Goal: Task Accomplishment & Management: Complete application form

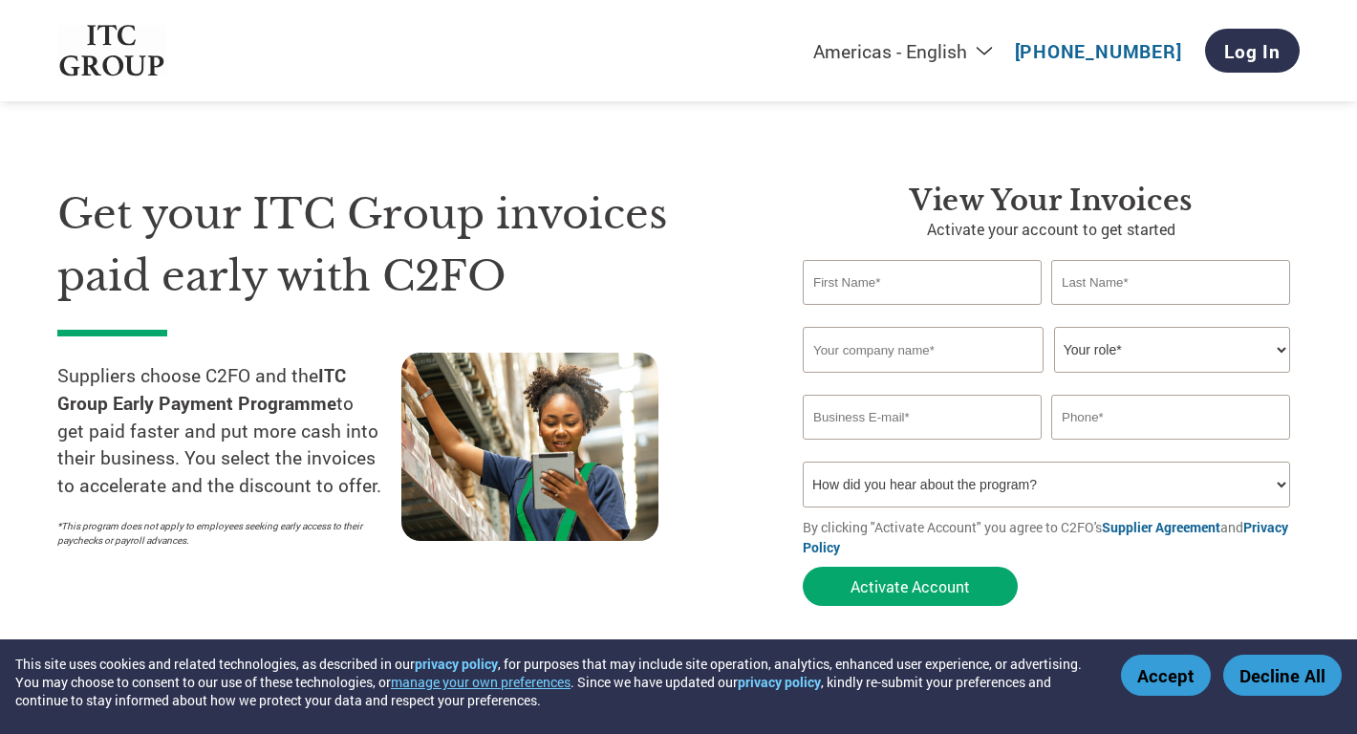
select select "en-[GEOGRAPHIC_DATA]"
type input "[PERSON_NAME]"
click at [1139, 289] on input "text" at bounding box center [1170, 282] width 239 height 45
type input "[PERSON_NAME]"
click at [958, 344] on input "text" at bounding box center [923, 350] width 241 height 46
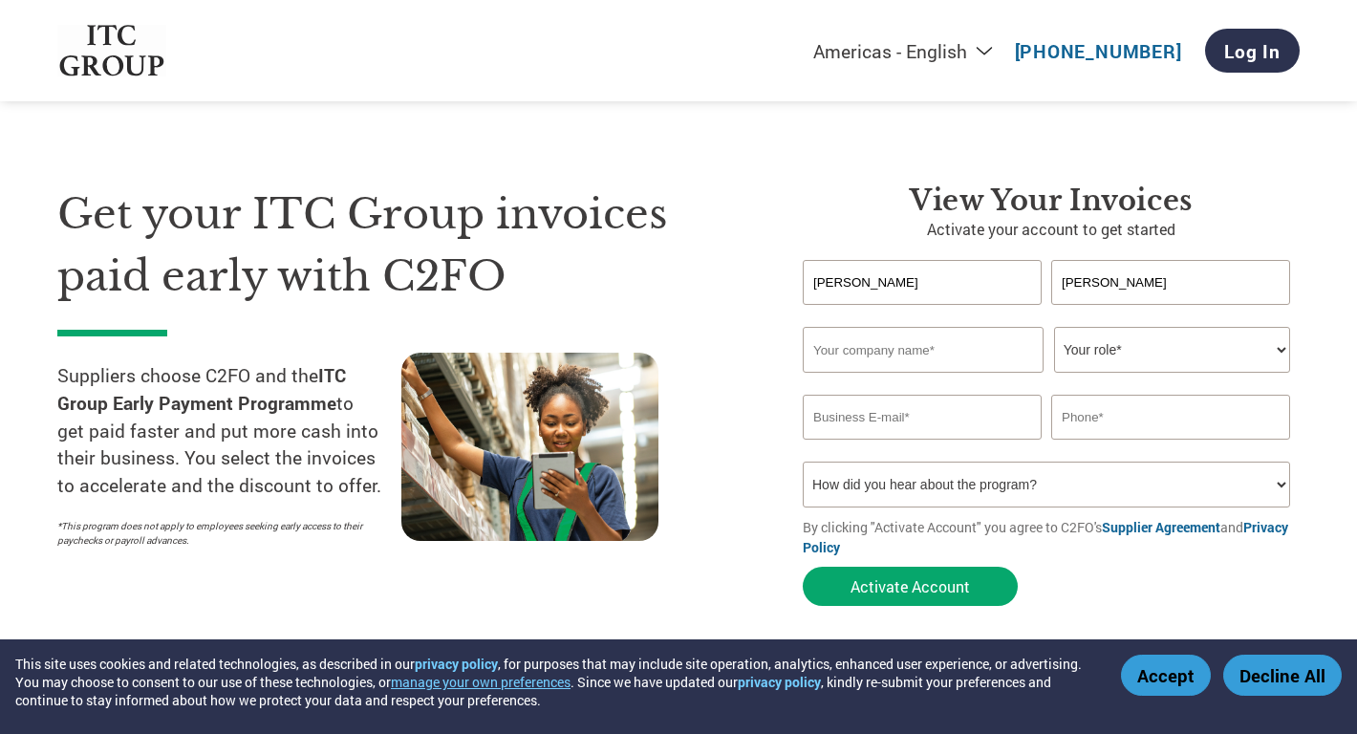
type input "TBI Corn Ltd"
click at [1139, 358] on select "Your role* CFO Controller Credit Manager Finance Director Treasurer CEO Preside…" at bounding box center [1172, 350] width 236 height 46
select select "CFO"
click at [1054, 328] on select "Your role* CFO Controller Credit Manager Finance Director Treasurer CEO Preside…" at bounding box center [1172, 350] width 236 height 46
click at [964, 436] on input "email" at bounding box center [922, 417] width 239 height 45
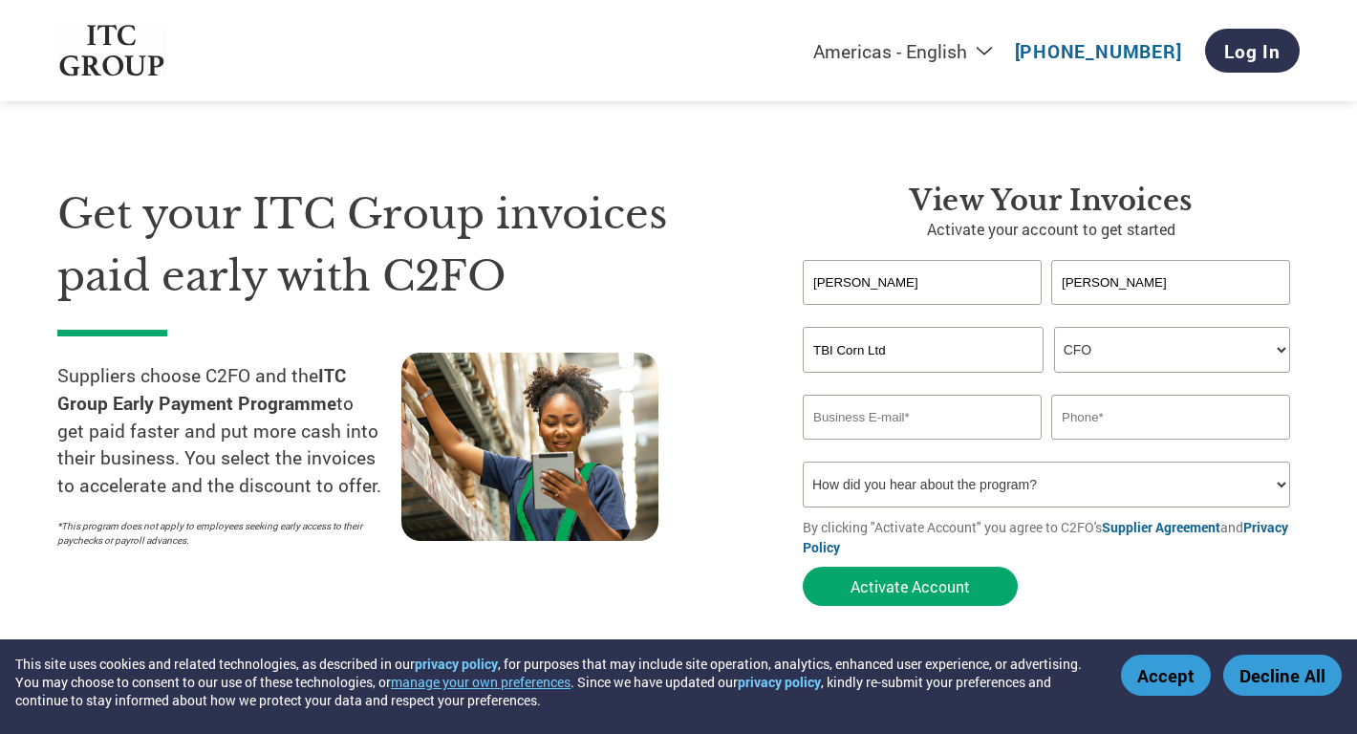
type input "[EMAIL_ADDRESS][DOMAIN_NAME]"
click at [1089, 425] on input "text" at bounding box center [1170, 417] width 239 height 45
type input "7588704802"
click at [947, 495] on select "How did you hear about the program? Received a letter Email Social Media Online…" at bounding box center [1046, 485] width 487 height 46
select select "Email"
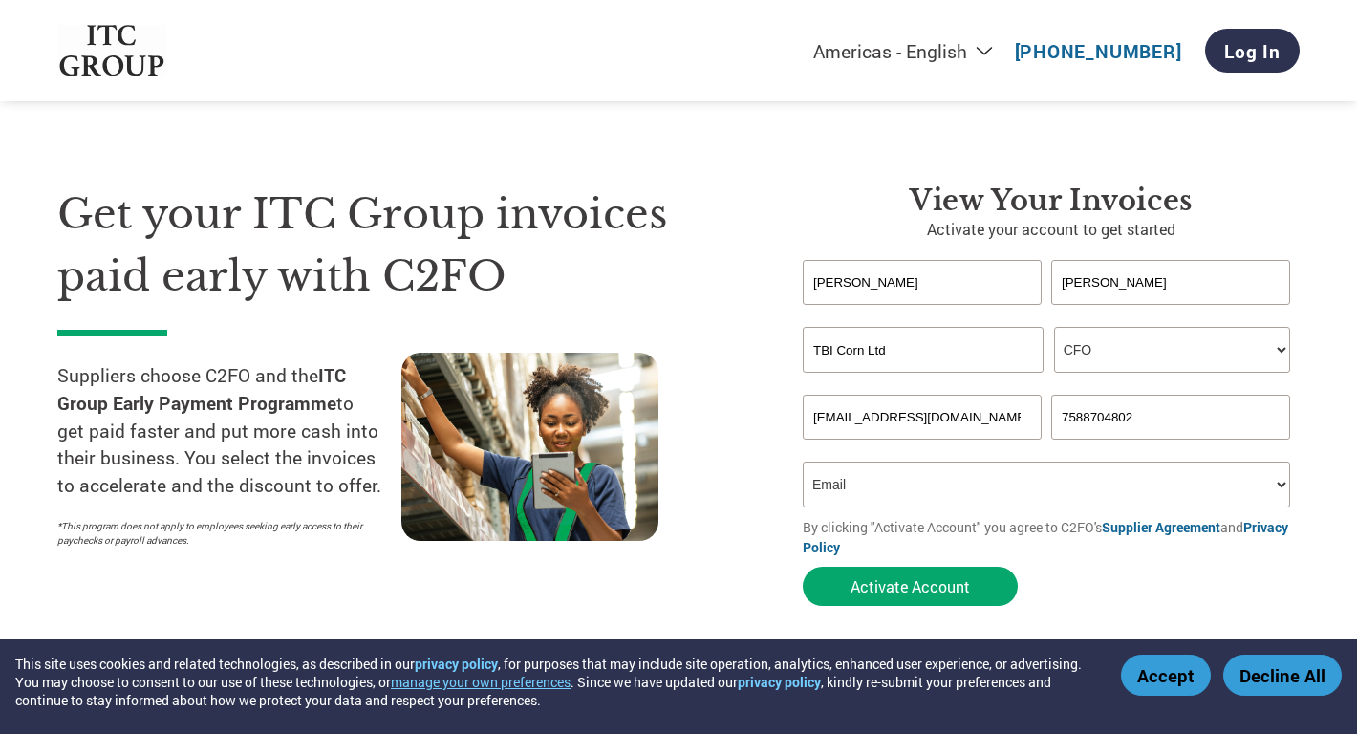
click at [803, 464] on select "How did you hear about the program? Received a letter Email Social Media Online…" at bounding box center [1046, 485] width 487 height 46
click at [910, 583] on button "Activate Account" at bounding box center [910, 586] width 215 height 39
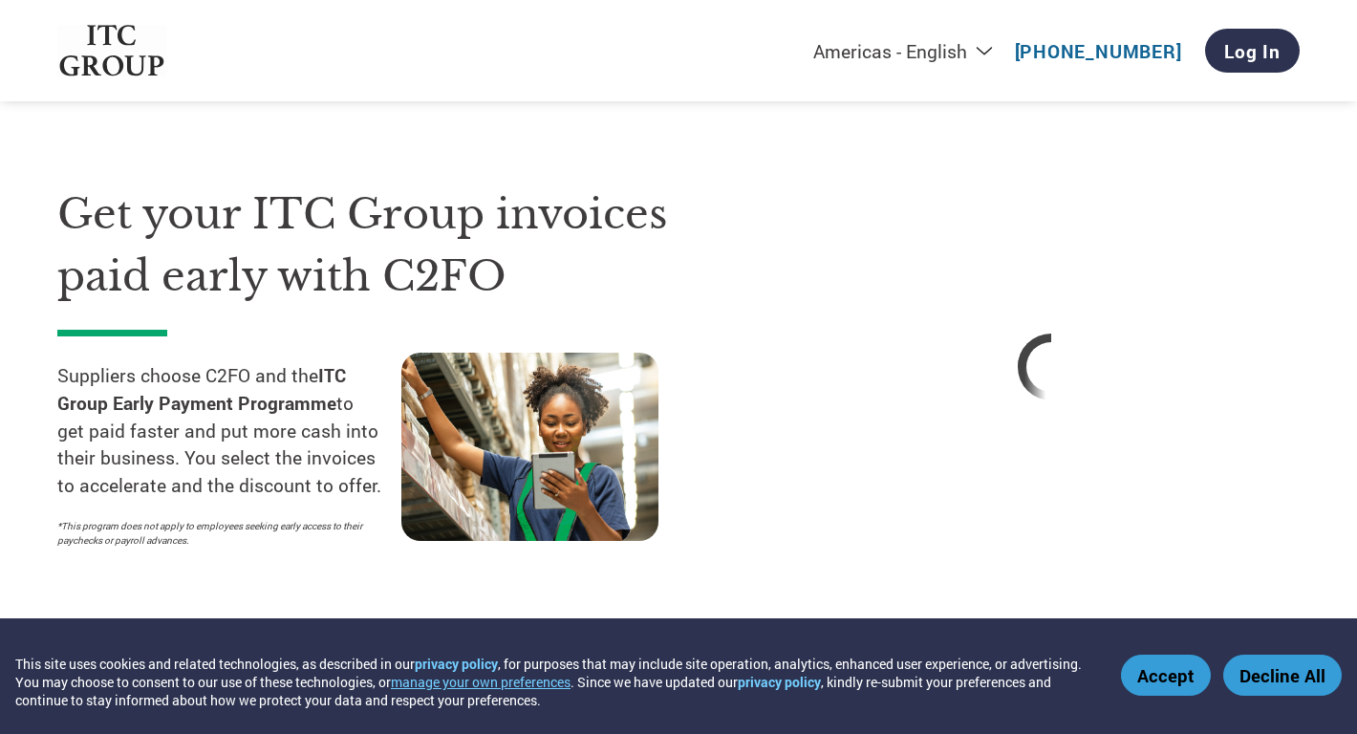
select select "en-[GEOGRAPHIC_DATA]"
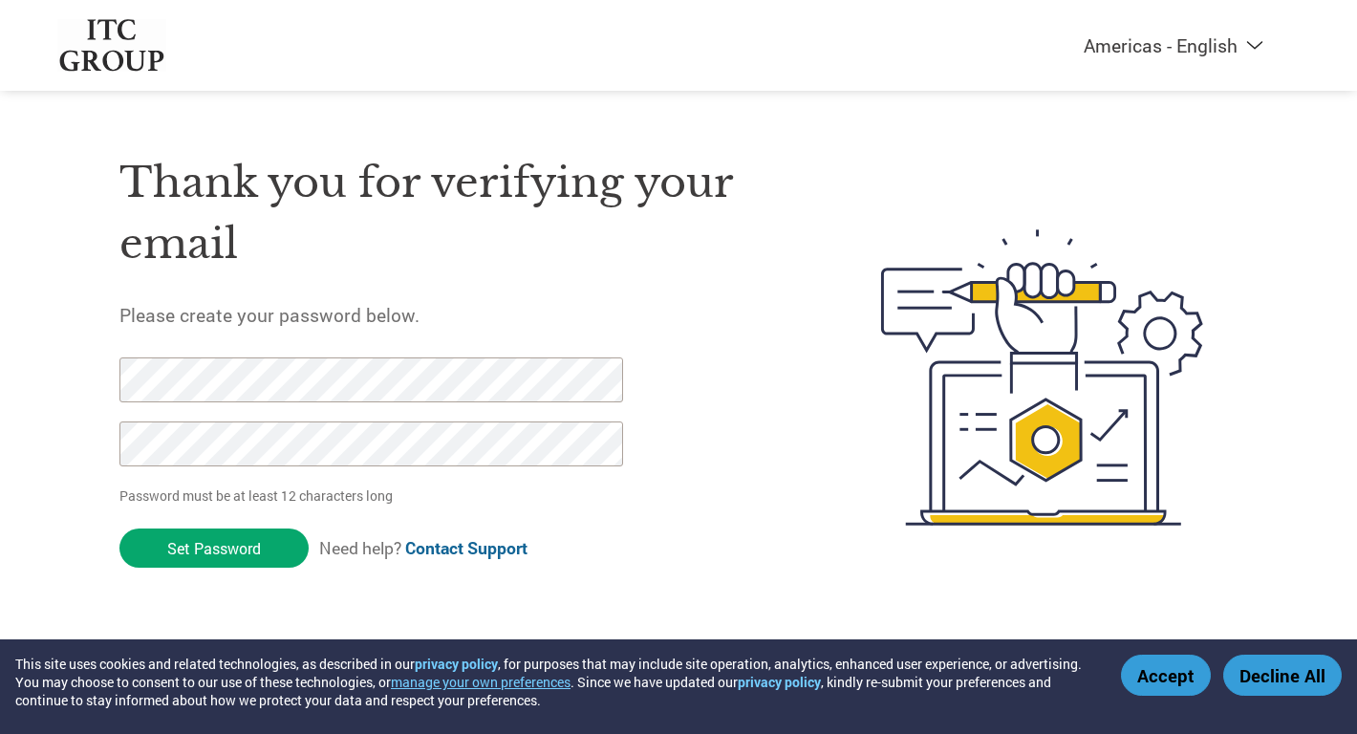
select select "en-[GEOGRAPHIC_DATA]"
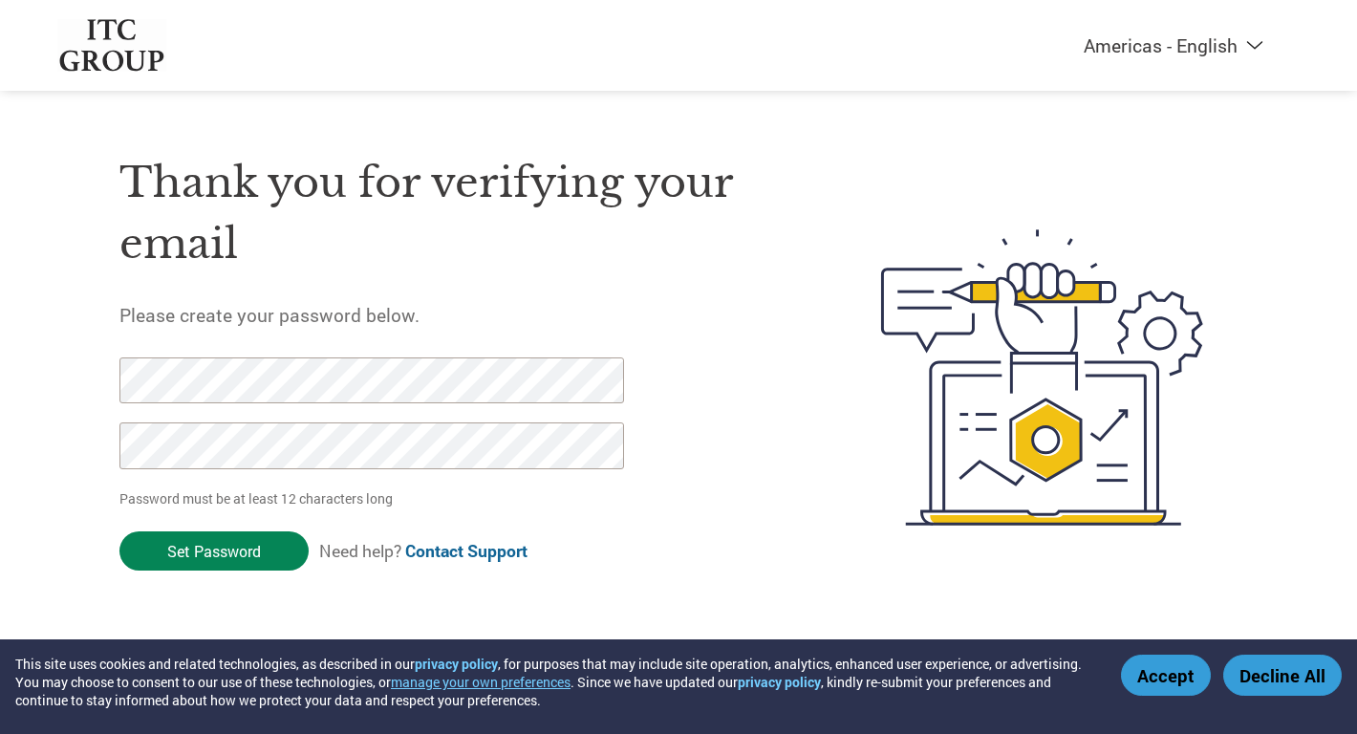
click at [221, 561] on input "Set Password" at bounding box center [213, 550] width 189 height 39
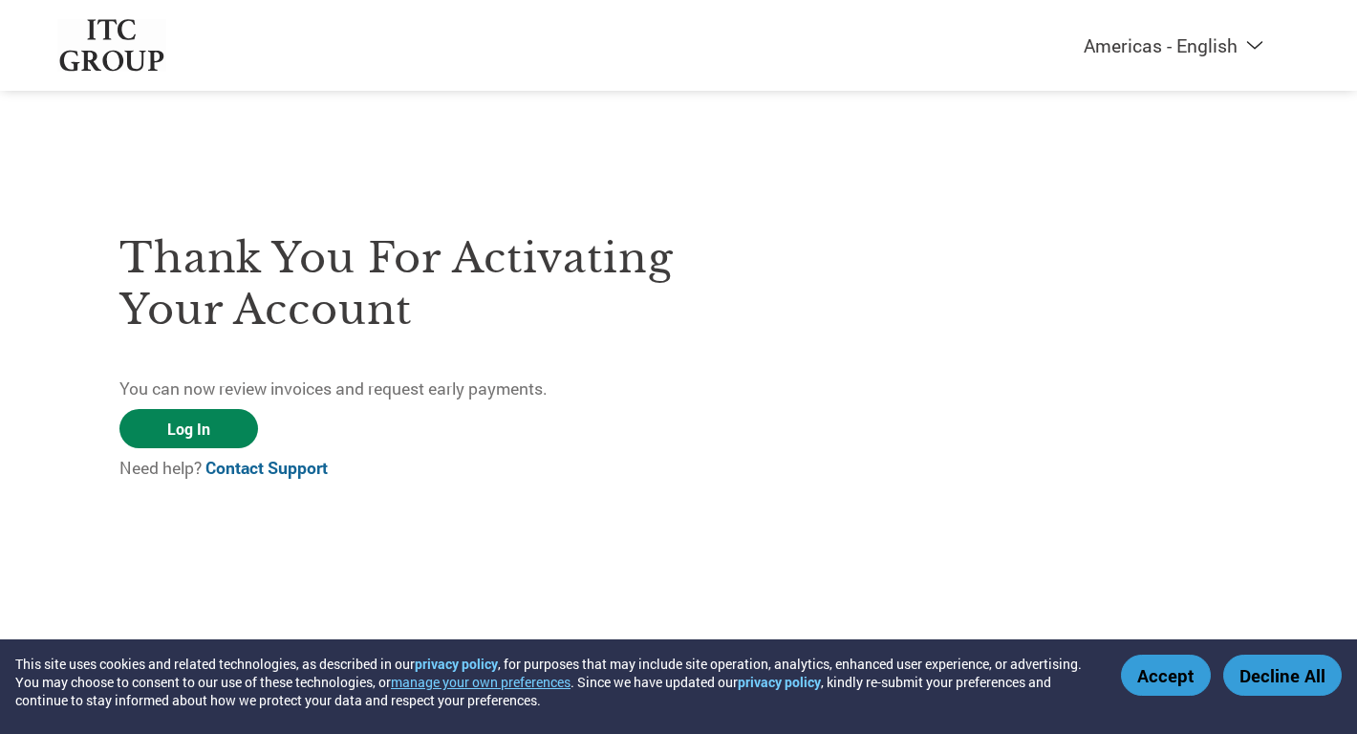
click at [235, 422] on link "Log In" at bounding box center [188, 428] width 139 height 39
